Goal: Find specific page/section: Find specific page/section

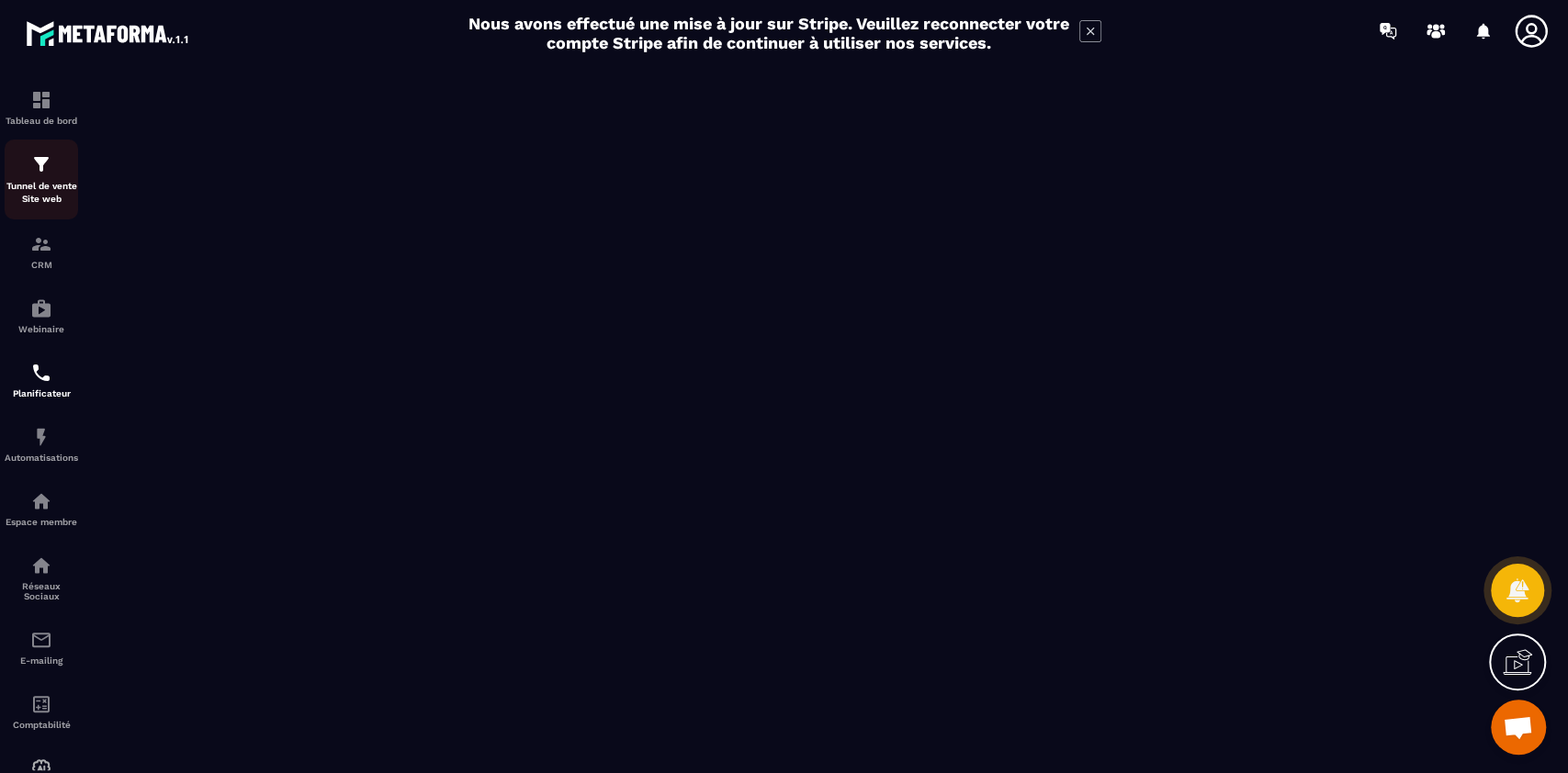
scroll to position [15207, 0]
click at [46, 250] on img at bounding box center [40, 244] width 22 height 22
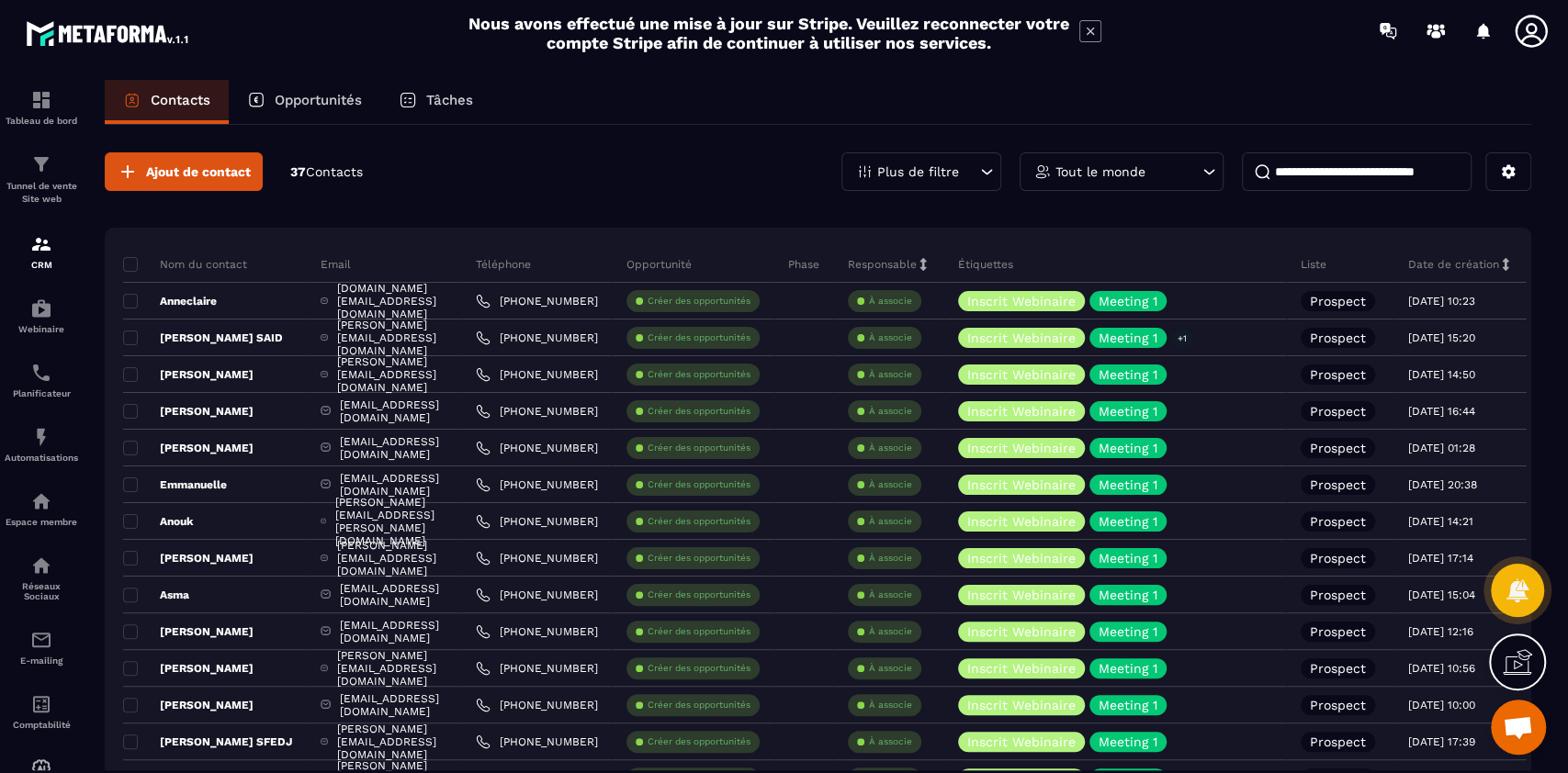
click at [1324, 162] on input at bounding box center [1356, 171] width 230 height 39
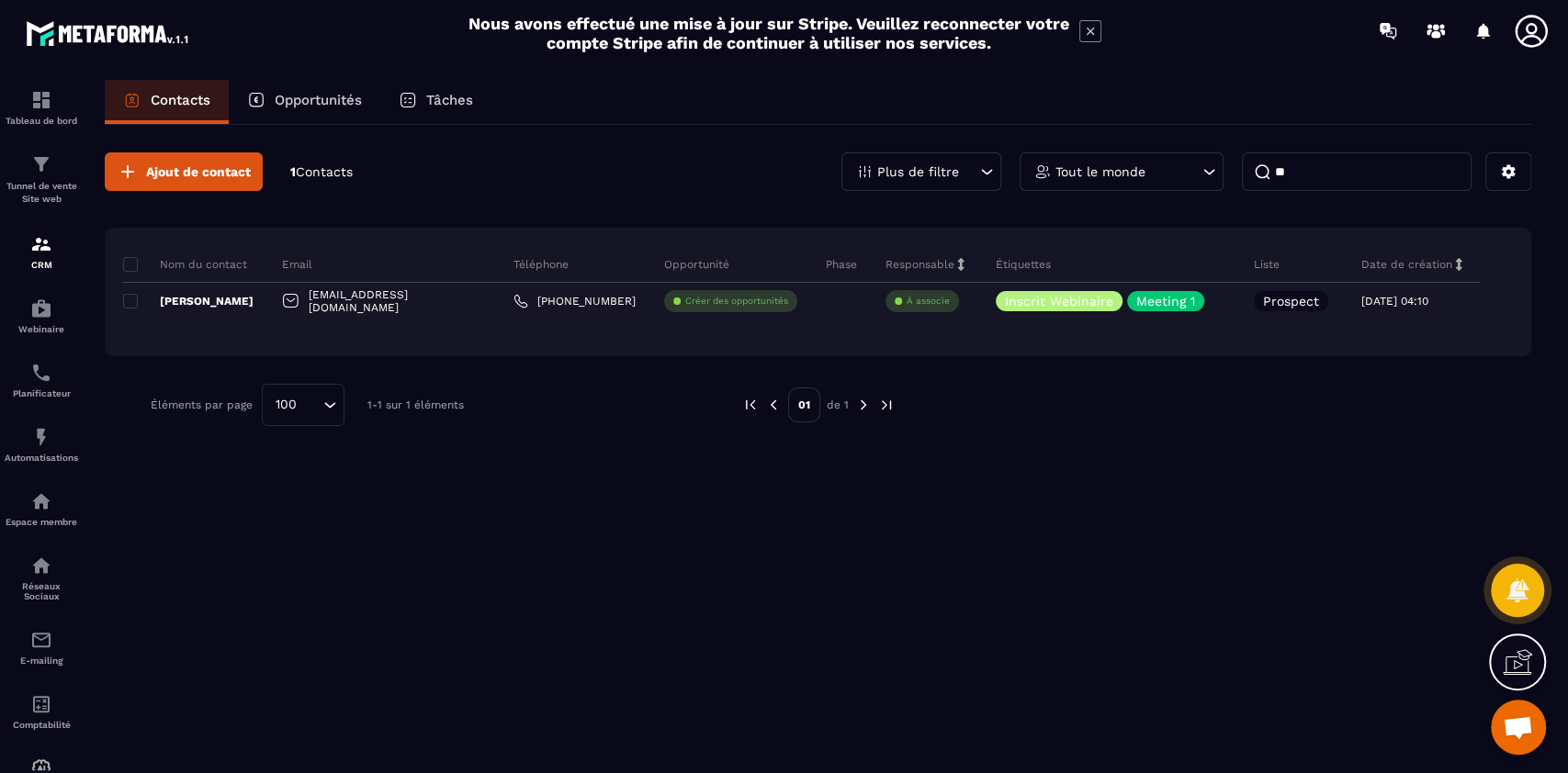
type input "*"
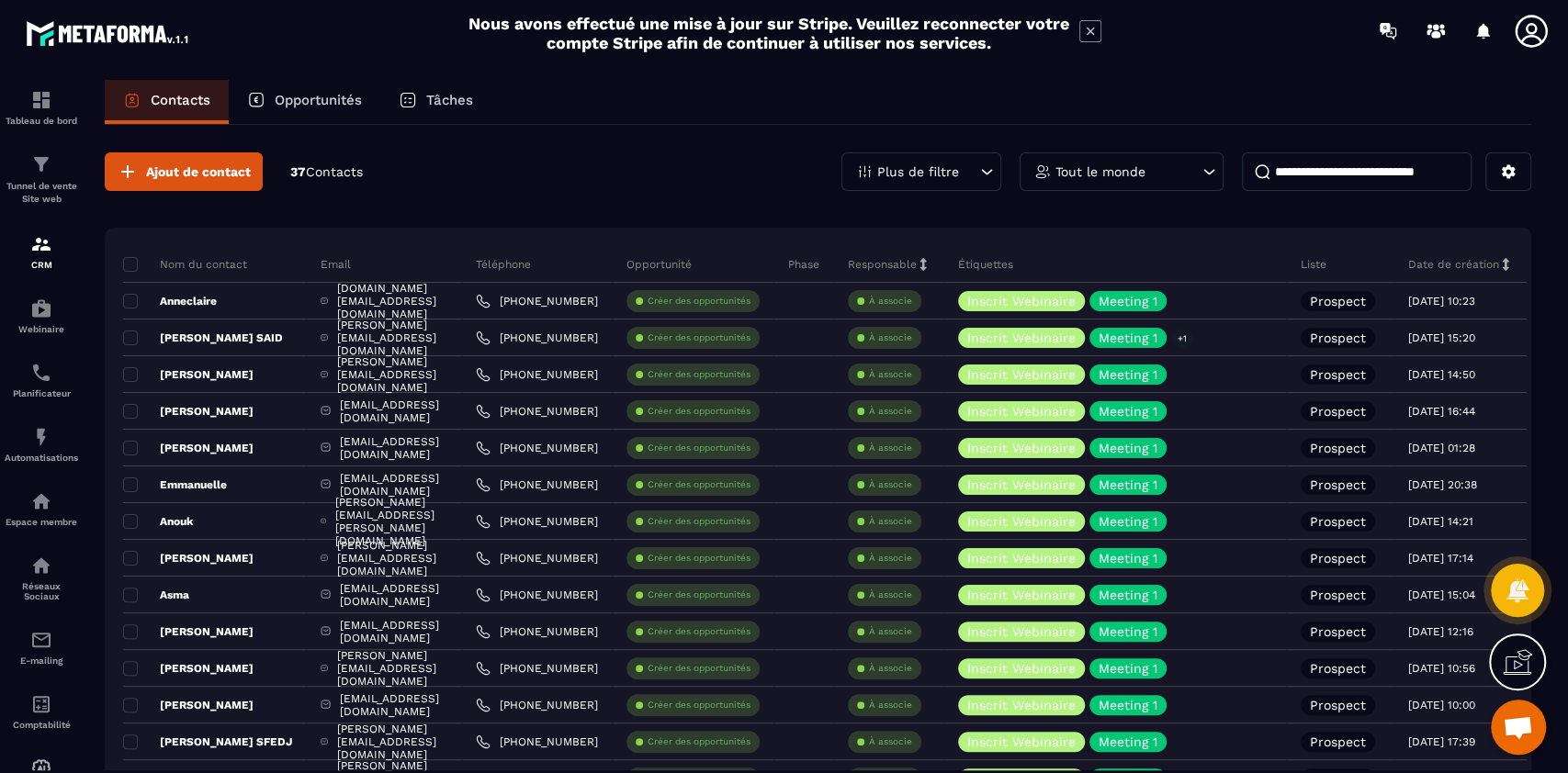
click at [319, 94] on p "Opportunités" at bounding box center [318, 101] width 87 height 17
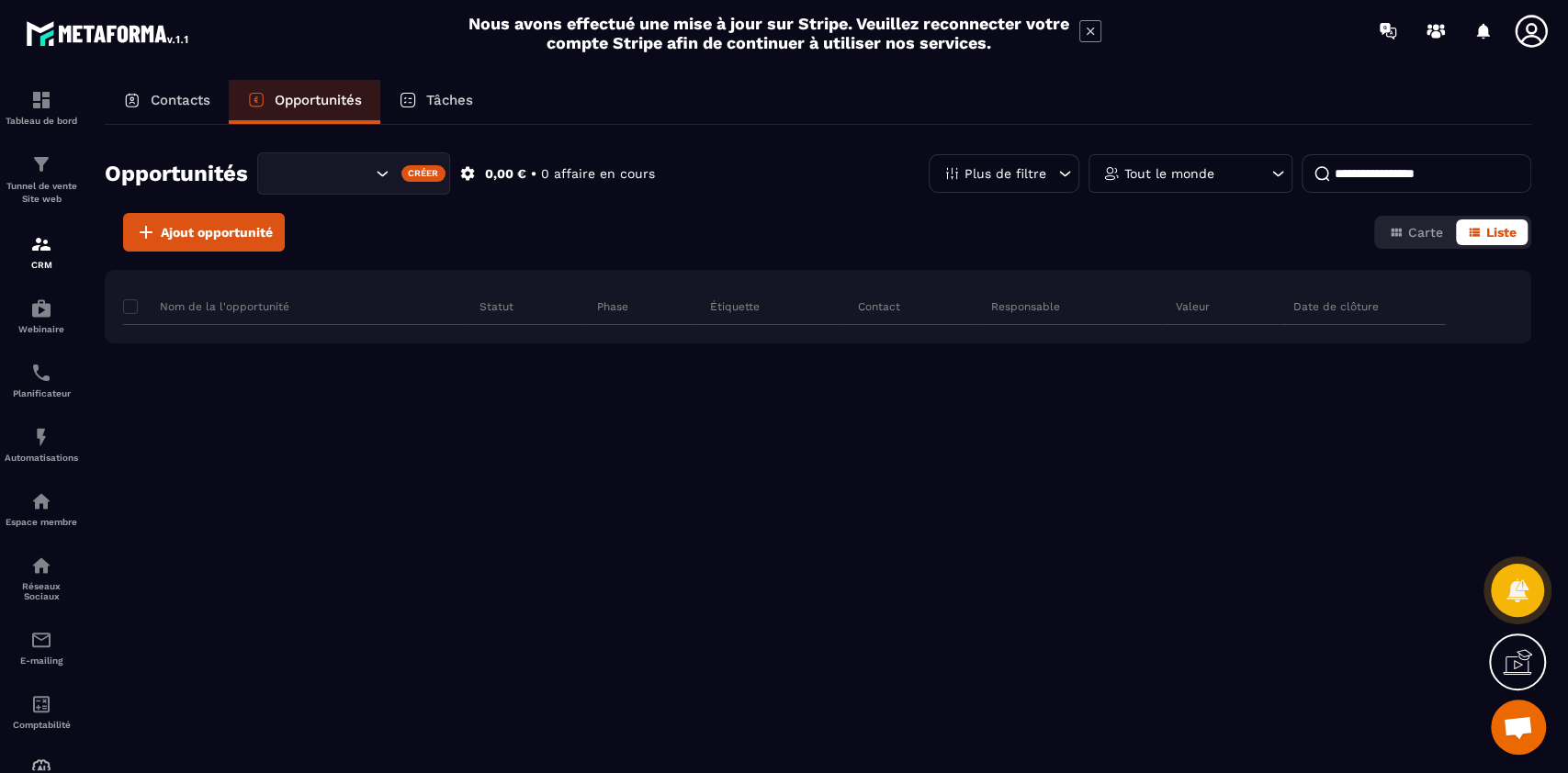
click at [172, 102] on p "Contacts" at bounding box center [180, 101] width 59 height 17
